Goal: Navigation & Orientation: Find specific page/section

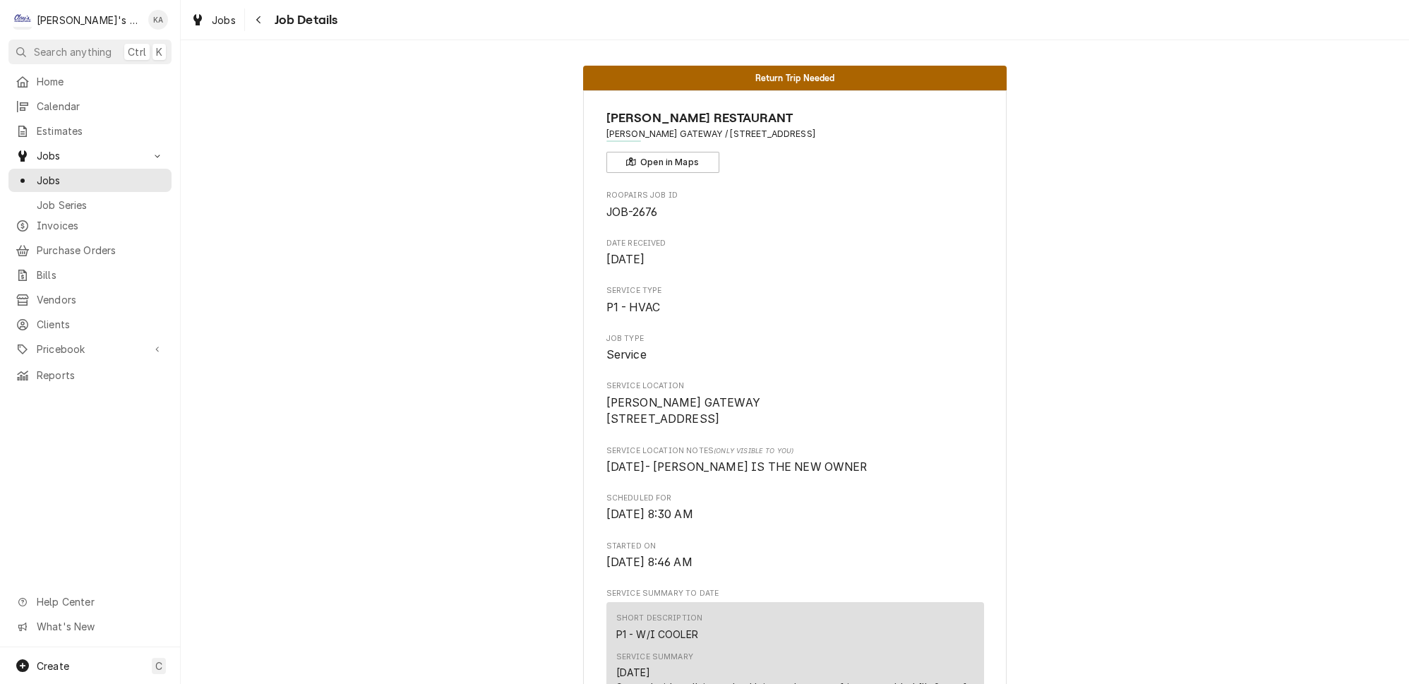
scroll to position [877, 0]
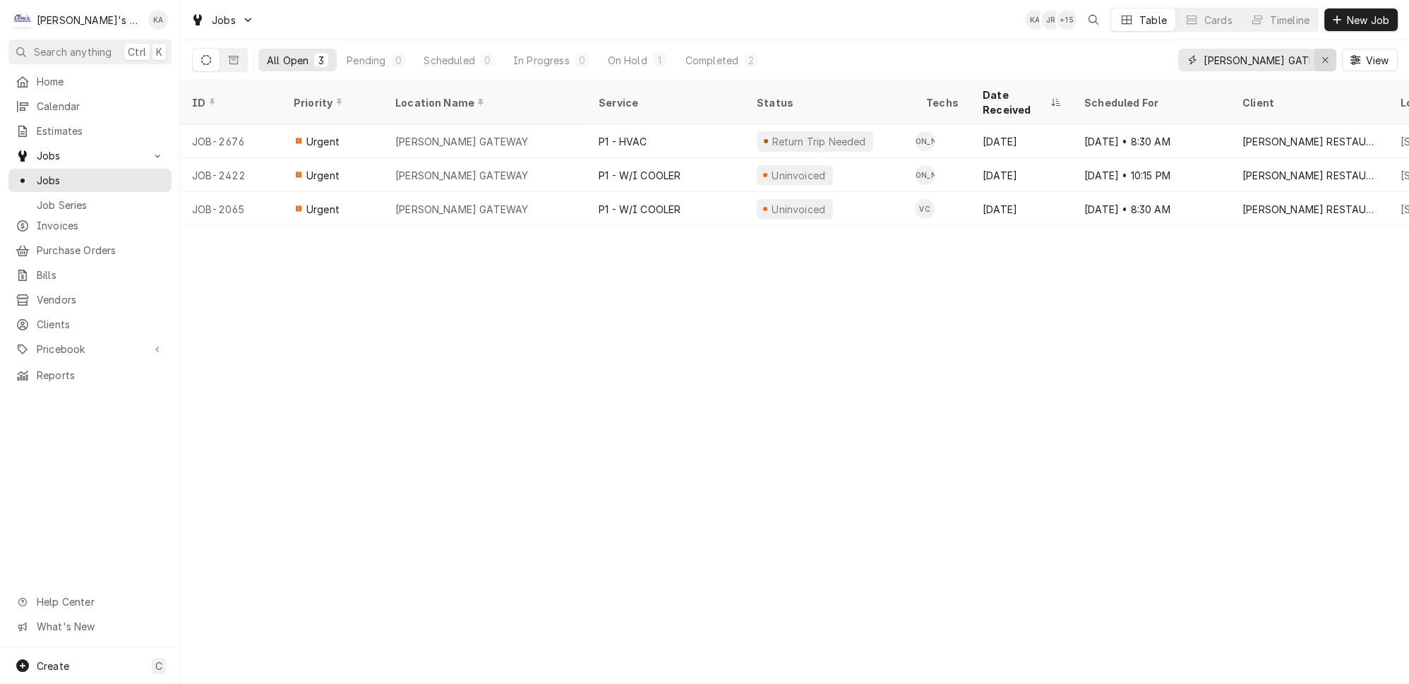
click at [1327, 55] on icon "Erase input" at bounding box center [1326, 60] width 8 height 10
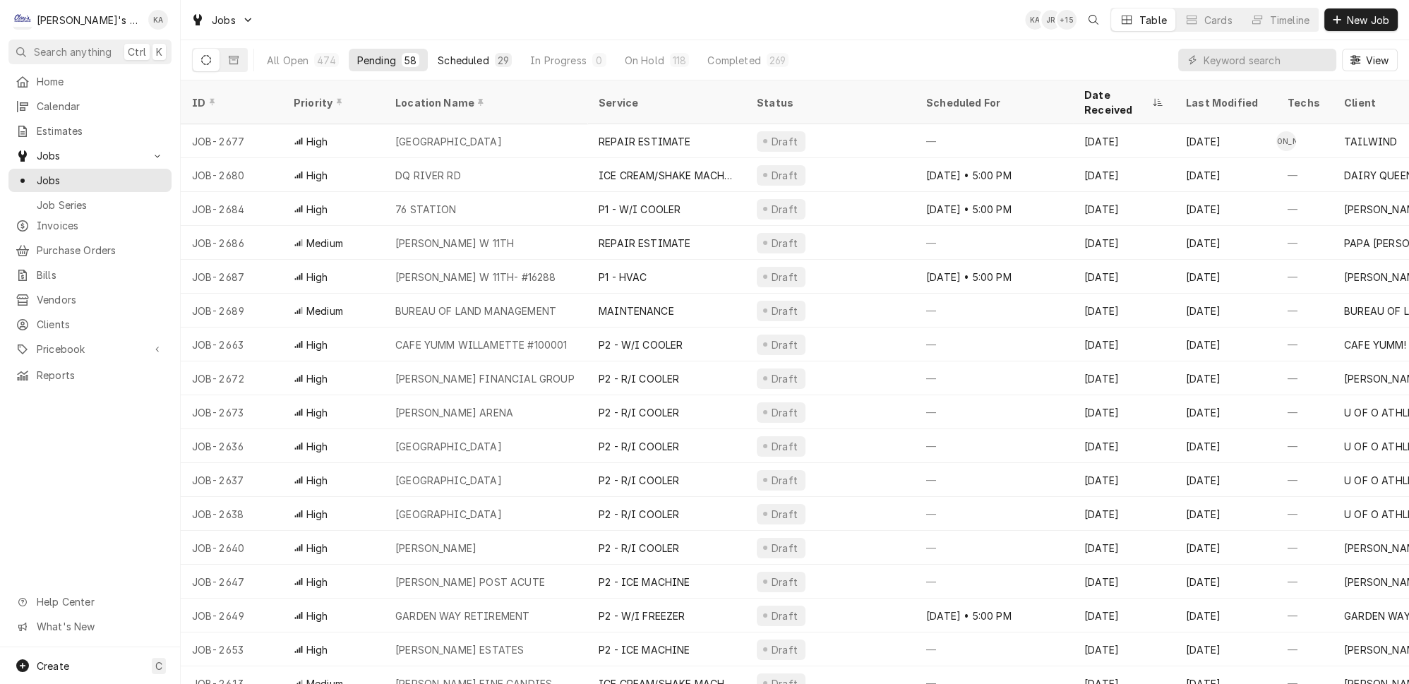
click at [441, 56] on div "Scheduled" at bounding box center [463, 60] width 51 height 15
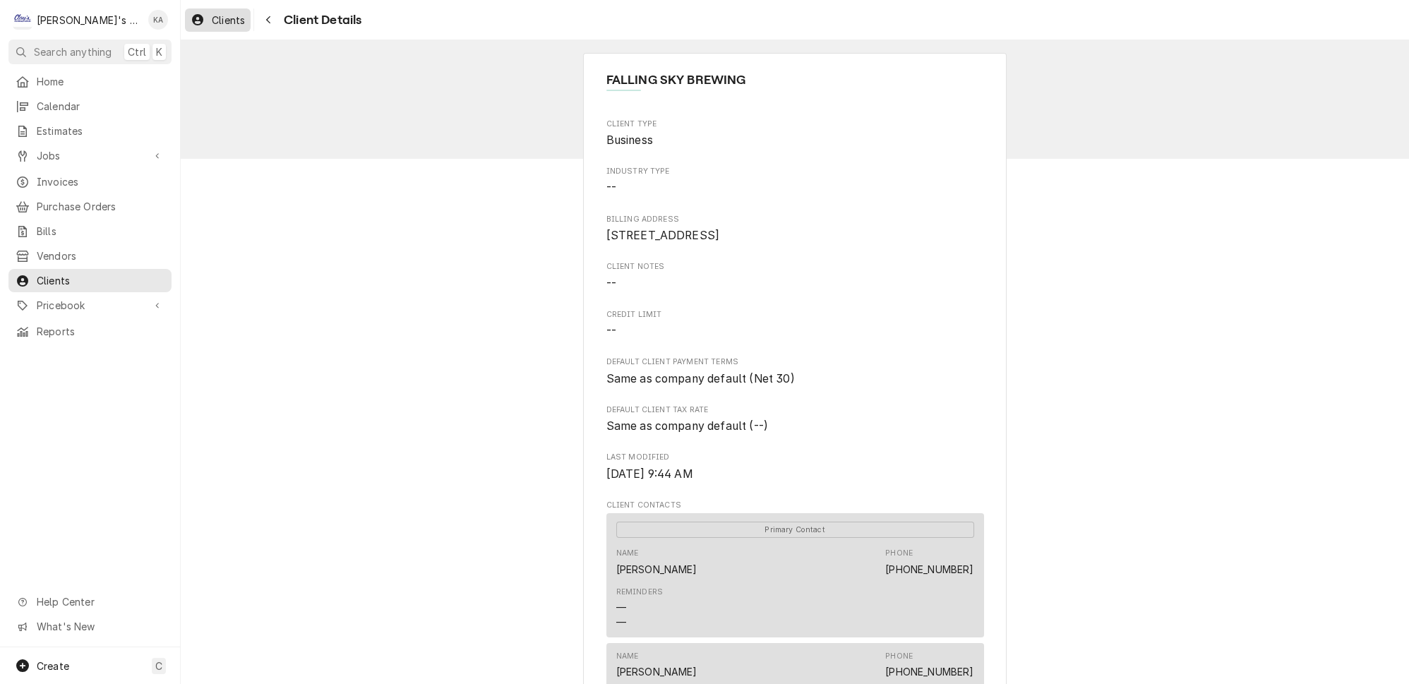
click at [217, 19] on span "Clients" at bounding box center [228, 20] width 33 height 15
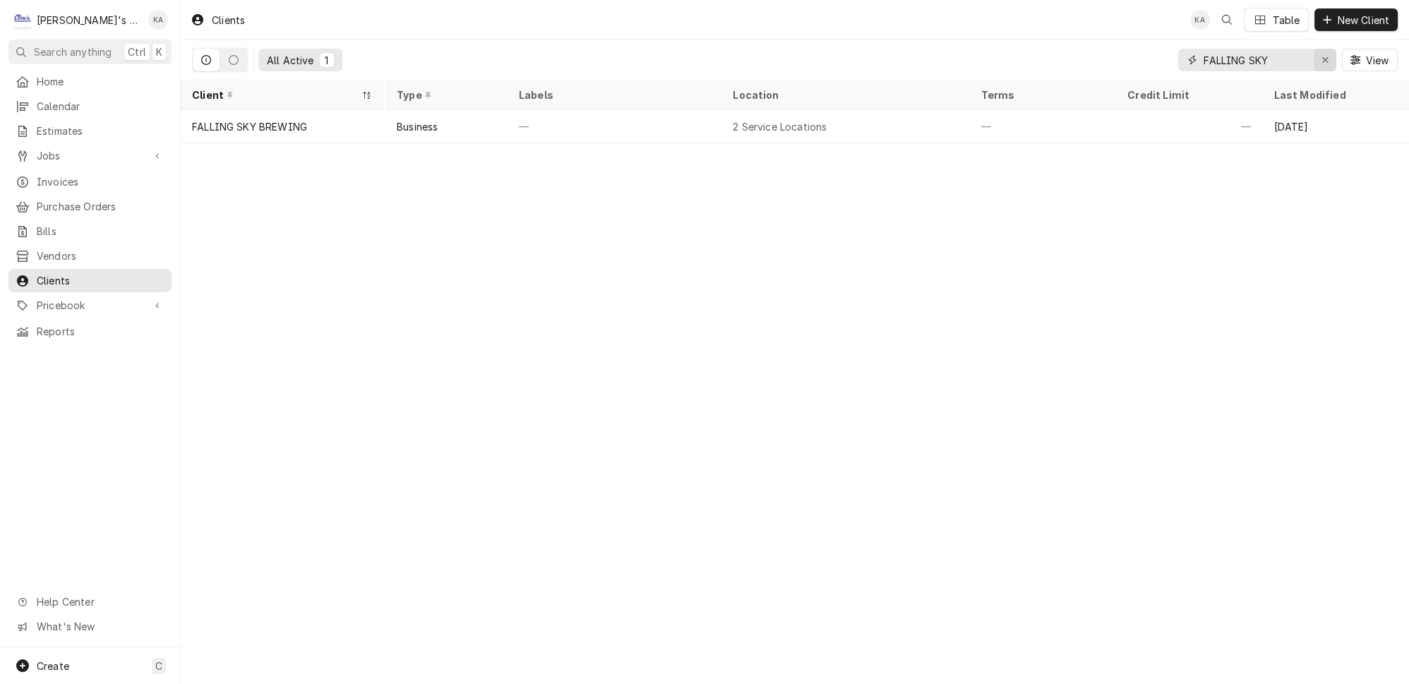
click at [1329, 55] on icon "Erase input" at bounding box center [1326, 60] width 8 height 10
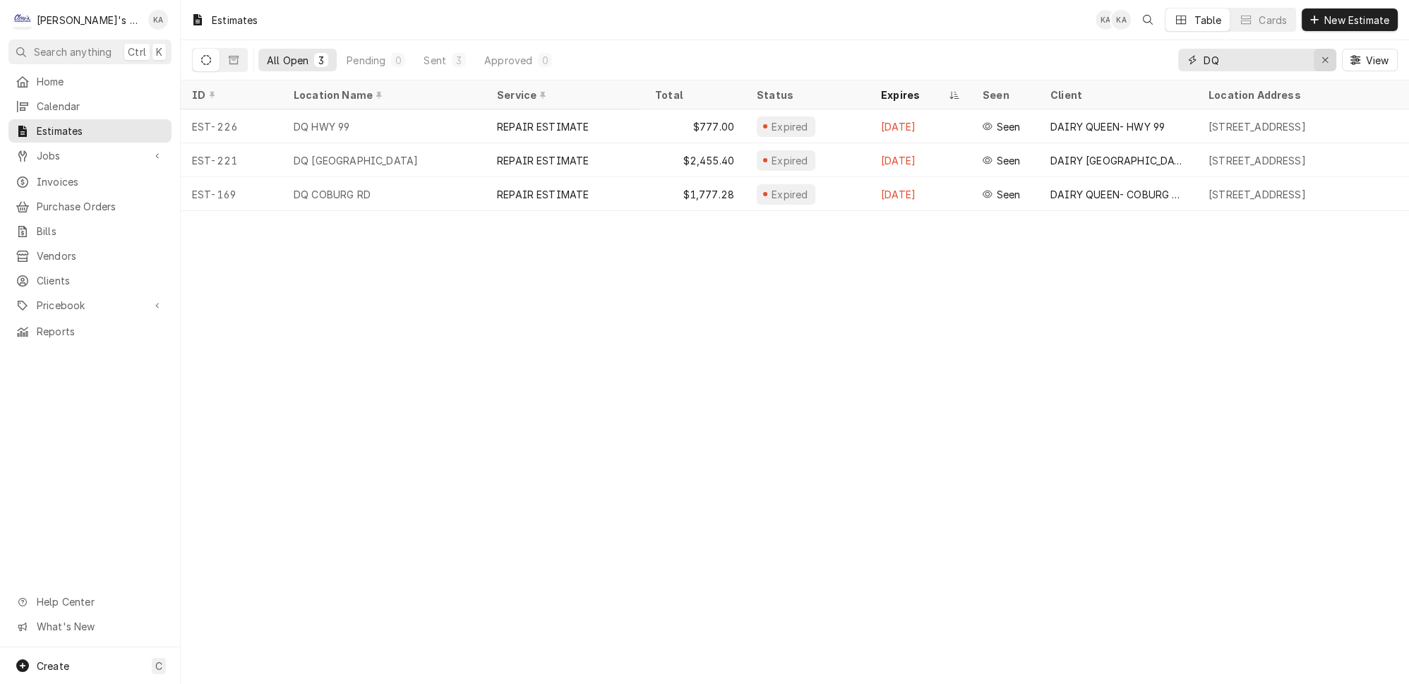
click at [1329, 55] on icon "Erase input" at bounding box center [1326, 60] width 8 height 10
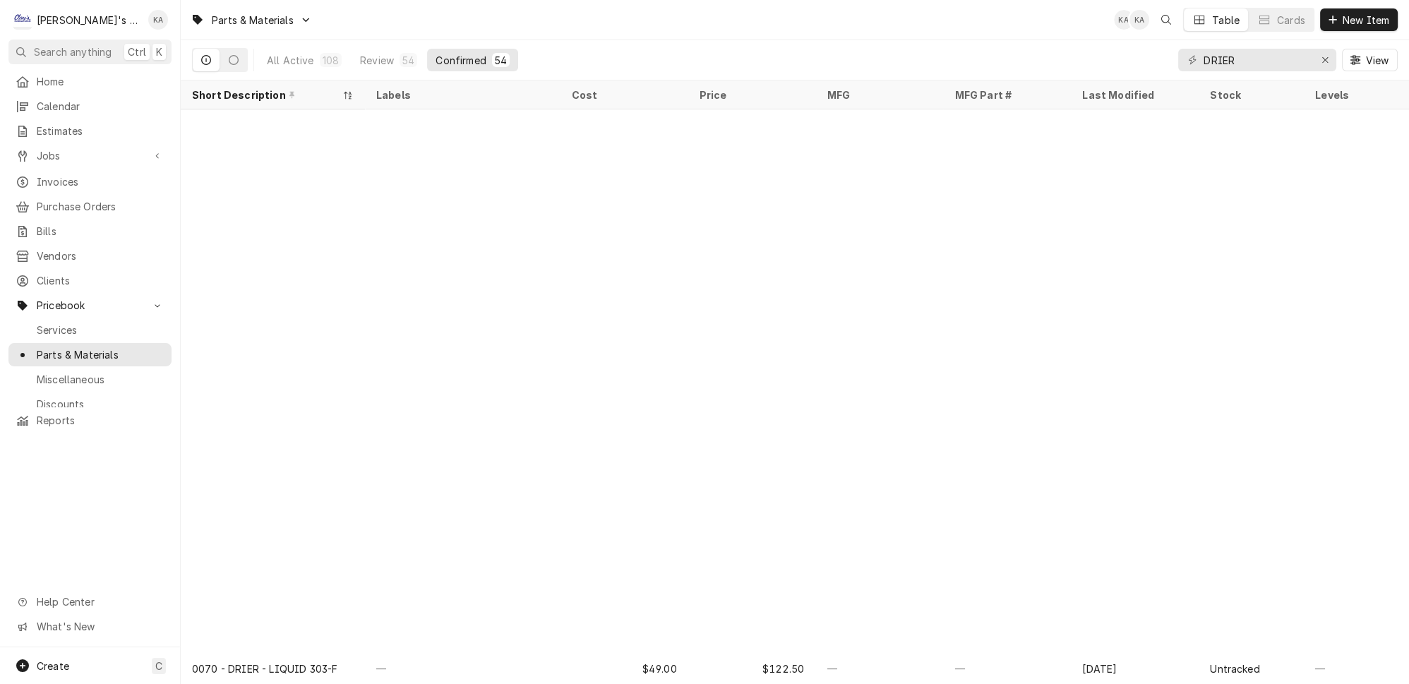
scroll to position [598, 0]
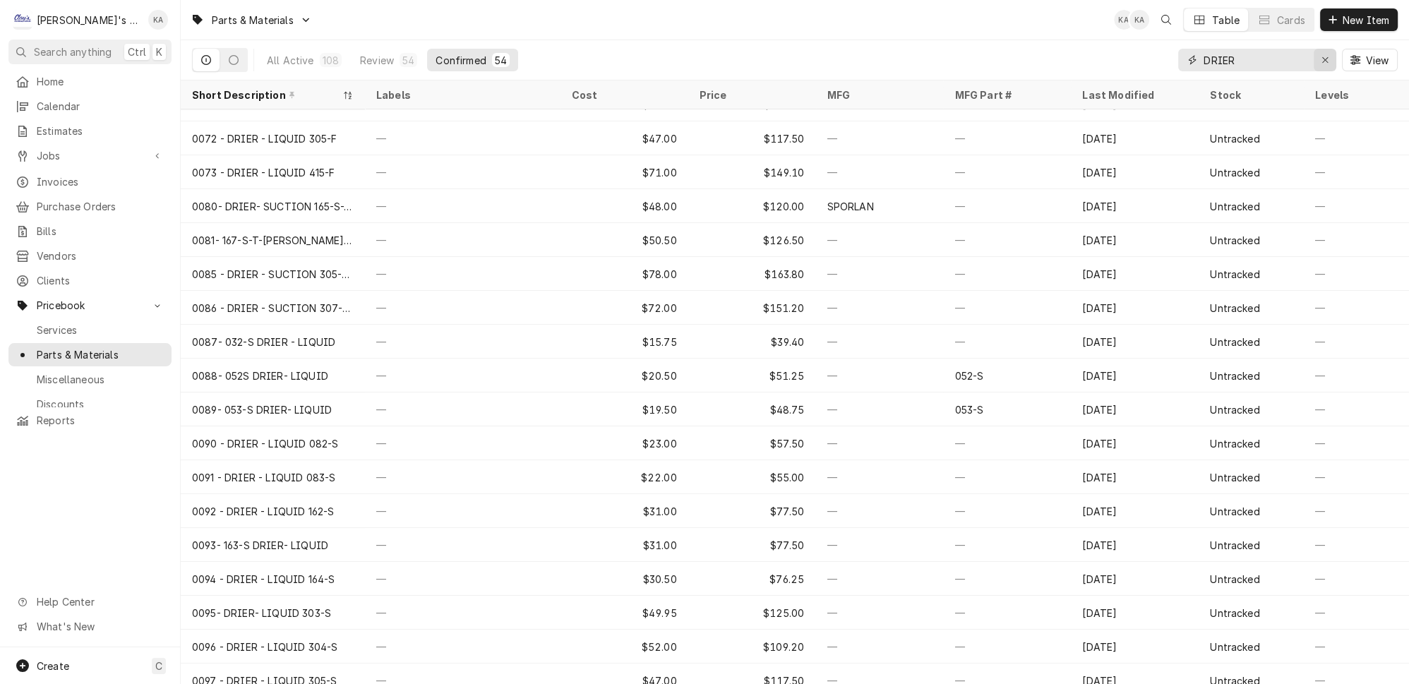
click at [1329, 55] on icon "Erase input" at bounding box center [1326, 60] width 8 height 10
